Goal: Register for event/course

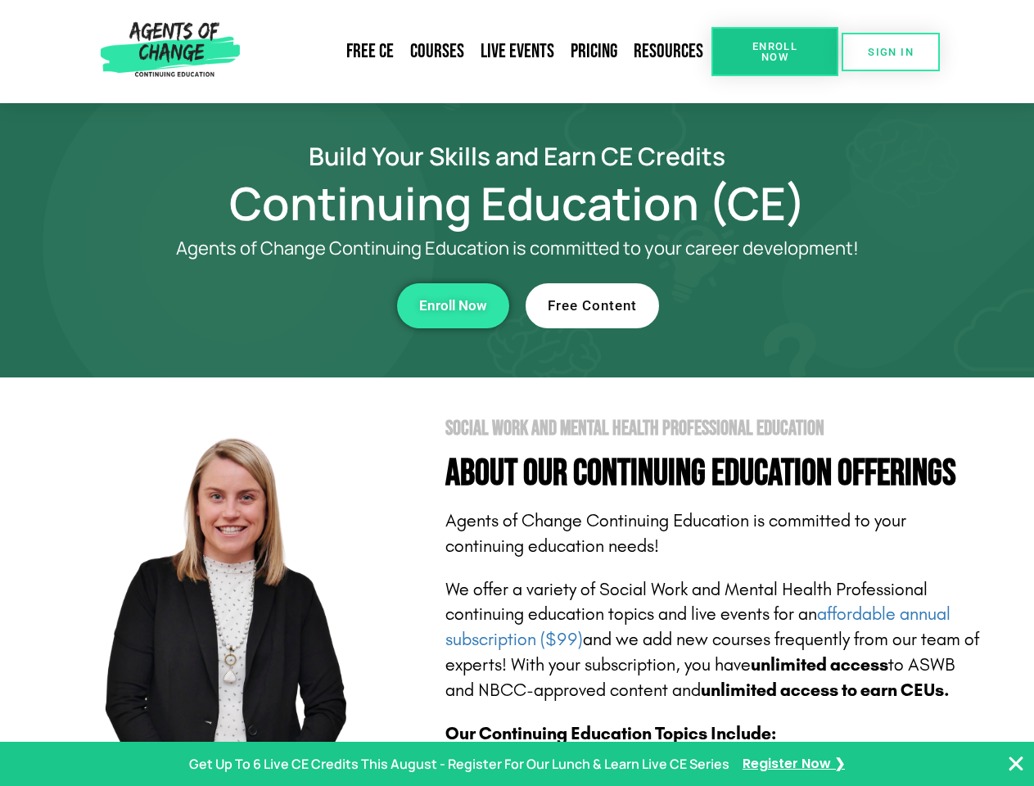
click at [516, 393] on section "Social Work and Mental Health Professional Education About Our Continuing Educa…" at bounding box center [517, 720] width 1034 height 687
click at [774, 52] on span "Enroll Now" at bounding box center [774, 51] width 74 height 21
click at [890, 52] on span "SIGN IN" at bounding box center [890, 52] width 46 height 11
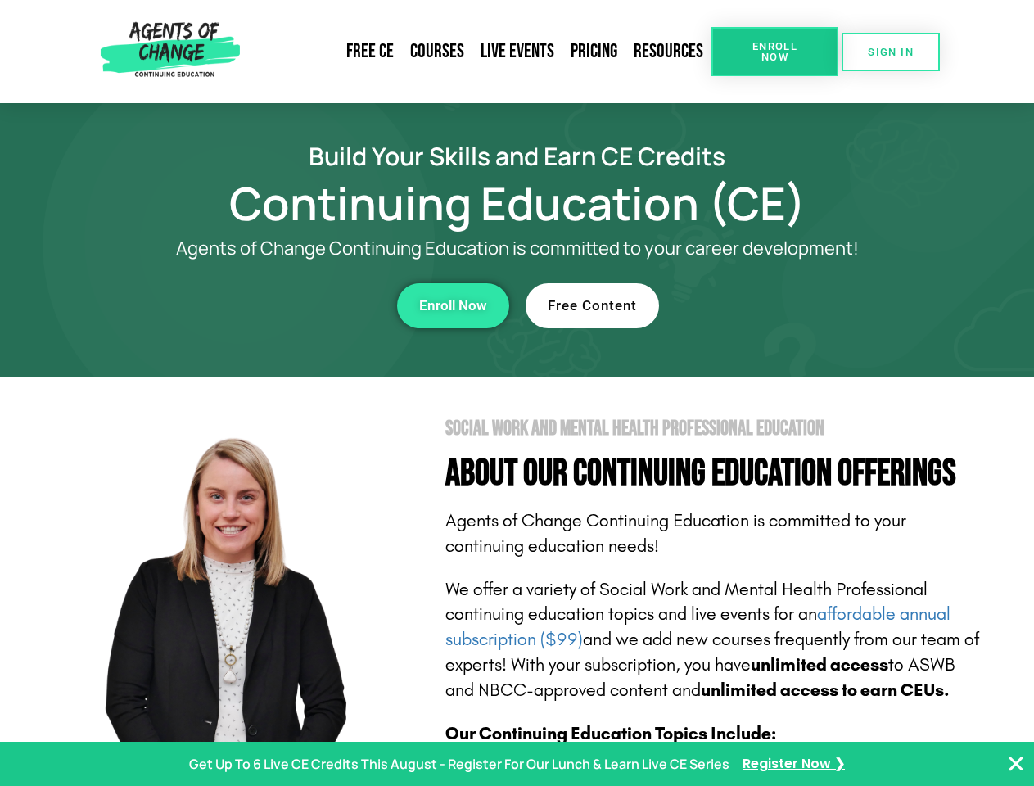
click at [284, 305] on div "Enroll Now" at bounding box center [284, 305] width 450 height 45
click at [453, 305] on span "Enroll Now" at bounding box center [453, 306] width 68 height 14
